Goal: Task Accomplishment & Management: Use online tool/utility

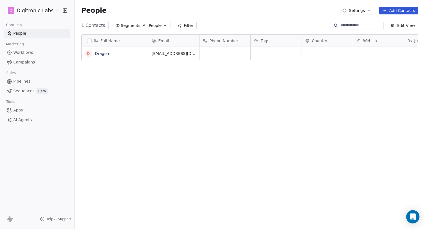
scroll to position [4, 4]
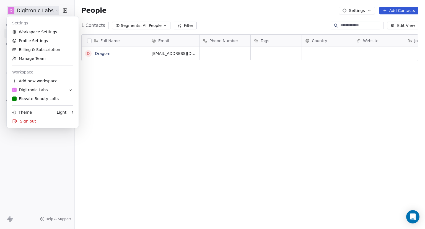
click at [51, 10] on html "D Digitronic Labs Contacts People Marketing Workflows Campaigns Sales Pipelines…" at bounding box center [212, 114] width 425 height 229
click at [45, 98] on div "Elevate Beauty Lofts" at bounding box center [35, 99] width 47 height 6
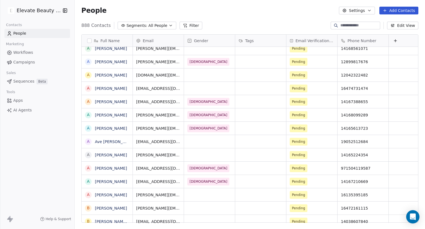
click at [26, 58] on link "Campaigns" at bounding box center [37, 62] width 66 height 9
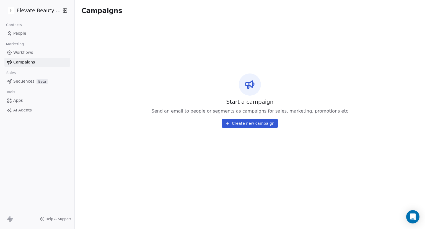
click at [233, 123] on button "Create new campaign" at bounding box center [250, 123] width 56 height 9
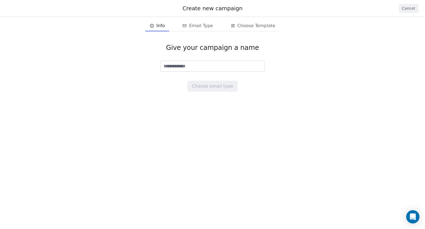
click at [194, 65] on input at bounding box center [213, 66] width 104 height 11
type input "***"
click at [215, 83] on button "Choose email type" at bounding box center [212, 86] width 50 height 11
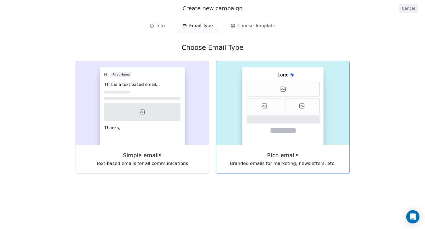
click at [272, 121] on icon at bounding box center [283, 119] width 73 height 8
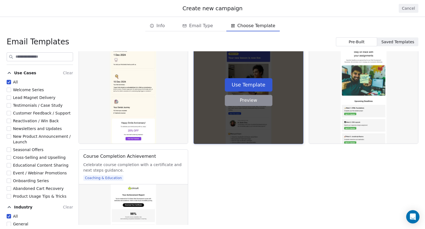
click at [244, 103] on button "Preview" at bounding box center [249, 100] width 48 height 11
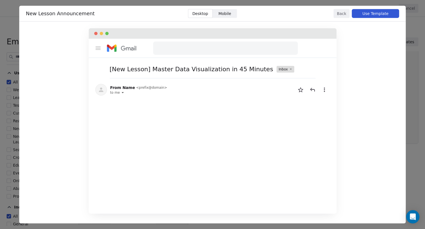
click at [341, 10] on button "Back" at bounding box center [342, 13] width 16 height 9
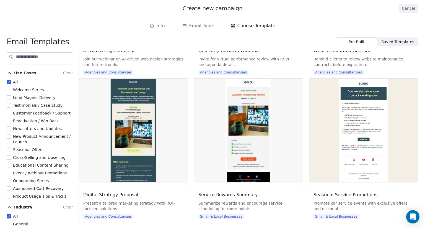
scroll to position [2168, 0]
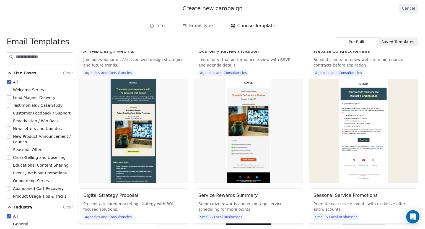
click at [29, 101] on div "All Welcome Series Lead Magnet Delivery Testimonials / Case Study Customer Feed…" at bounding box center [40, 139] width 66 height 120
click at [32, 99] on span "Lead Magnet Delivery" at bounding box center [34, 97] width 42 height 4
click at [11, 99] on button "Lead Magnet Delivery" at bounding box center [9, 98] width 4 height 6
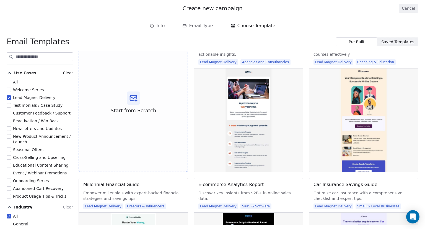
scroll to position [0, 0]
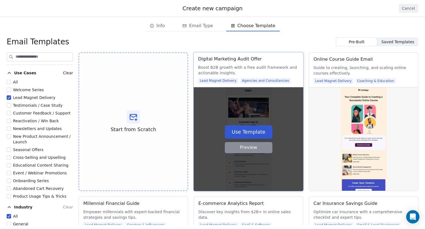
click at [252, 149] on button "Preview" at bounding box center [249, 147] width 48 height 11
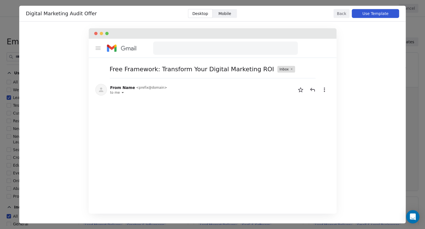
click at [343, 16] on button "Back" at bounding box center [342, 13] width 16 height 9
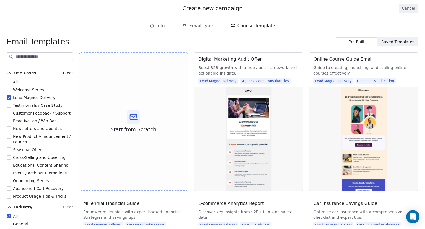
click at [404, 9] on button "Cancel" at bounding box center [409, 8] width 20 height 9
